Goal: Task Accomplishment & Management: Manage account settings

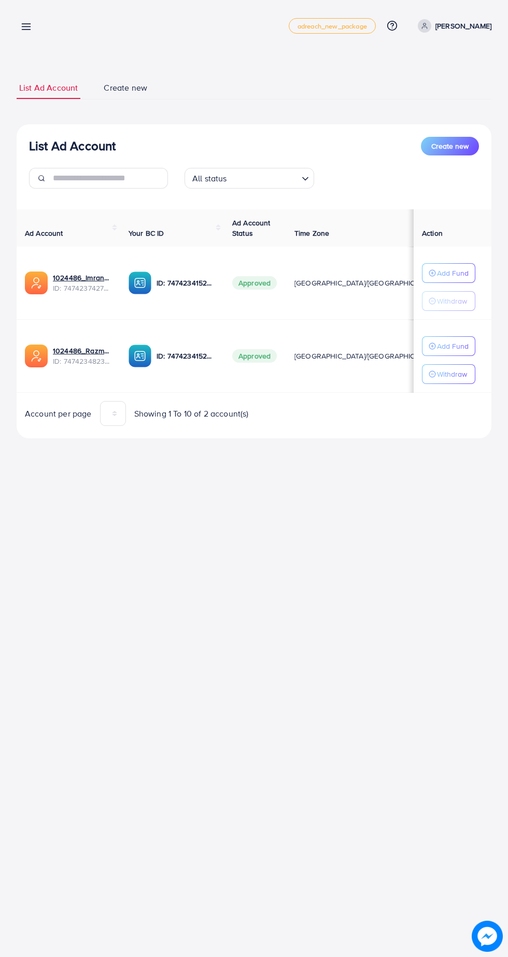
scroll to position [0, 19]
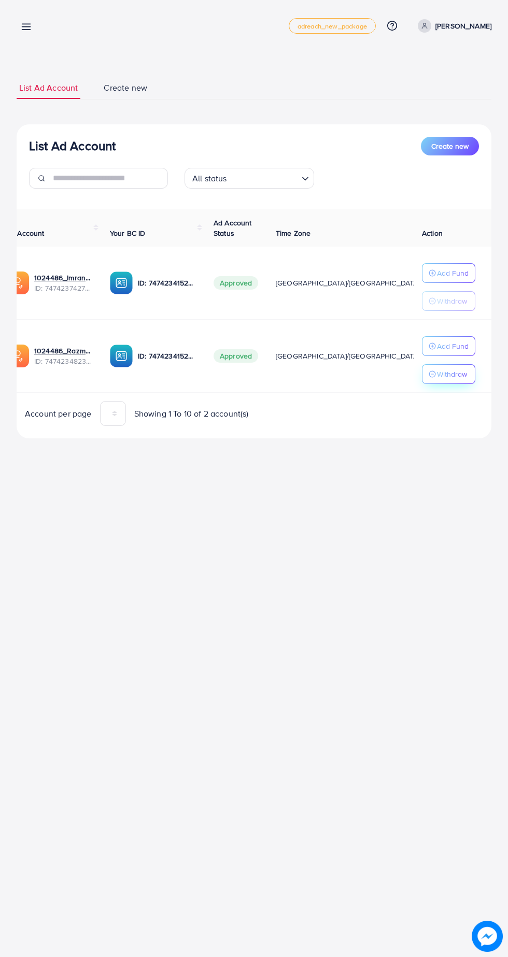
click at [447, 371] on p "Withdraw" at bounding box center [452, 374] width 30 height 12
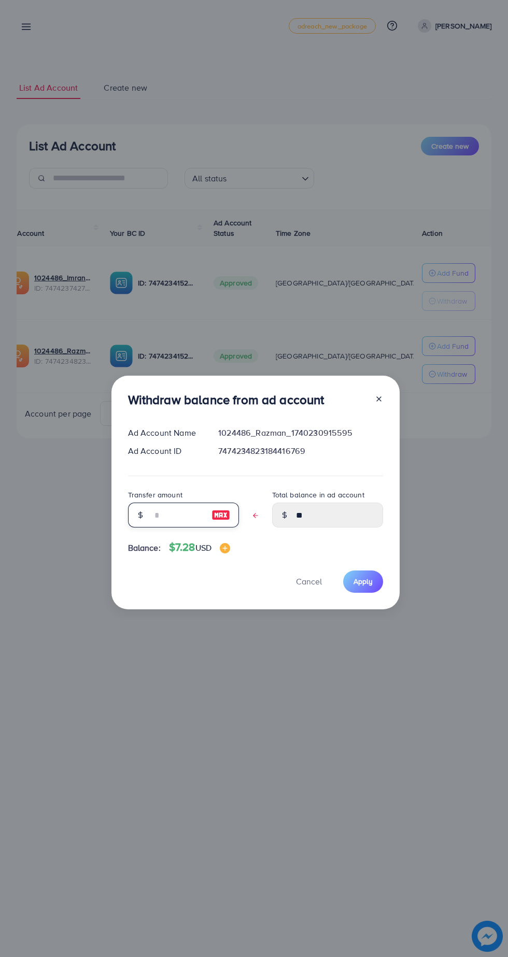
click at [158, 517] on input "text" at bounding box center [178, 515] width 52 height 25
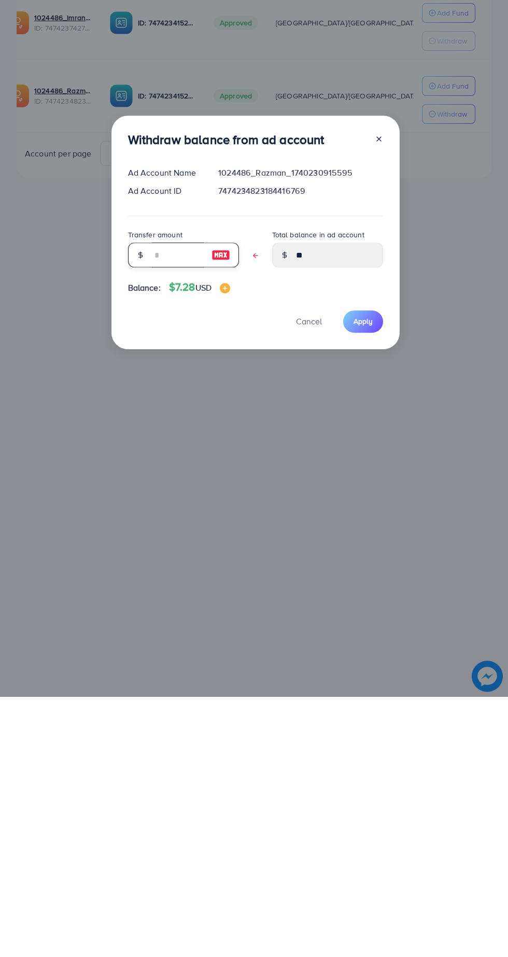
type input "*"
type input "****"
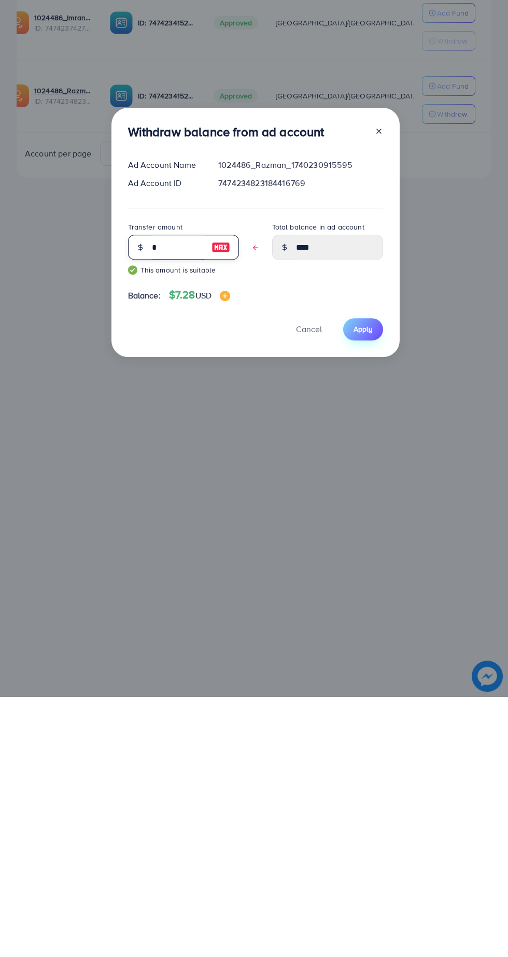
type input "*"
click at [363, 589] on span "Apply" at bounding box center [362, 589] width 19 height 10
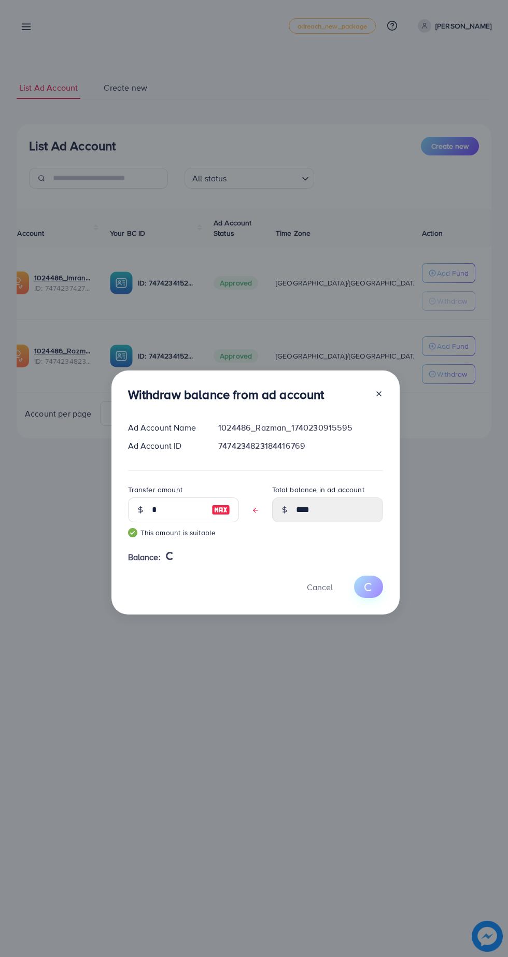
type input "**"
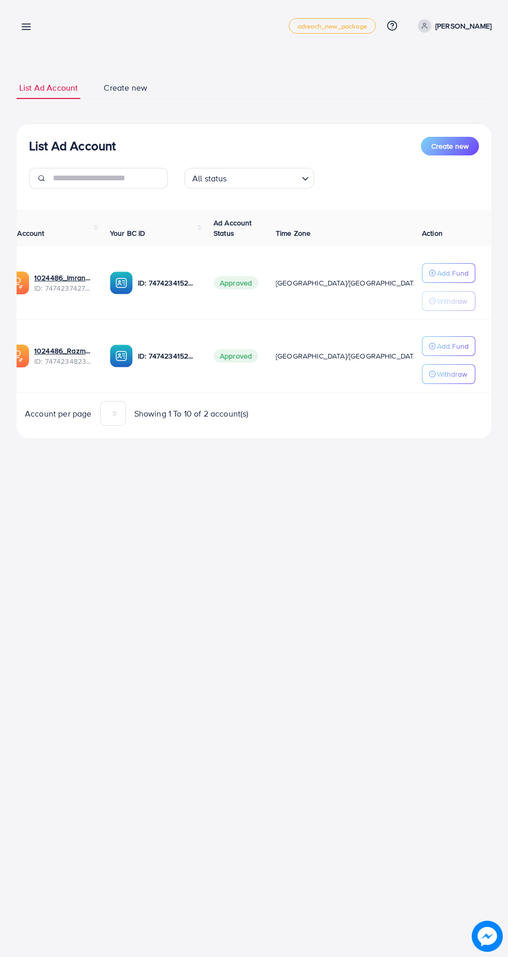
click at [447, 315] on td "Add Fund Withdraw" at bounding box center [453, 283] width 78 height 73
click at [448, 342] on p "Add Fund" at bounding box center [453, 346] width 32 height 12
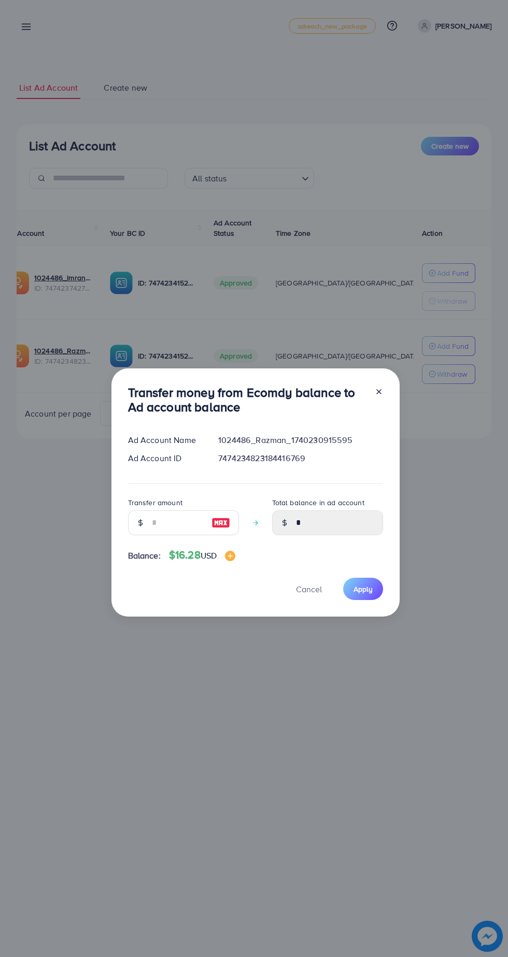
click at [377, 392] on line at bounding box center [379, 392] width 4 height 4
